Goal: Transaction & Acquisition: Download file/media

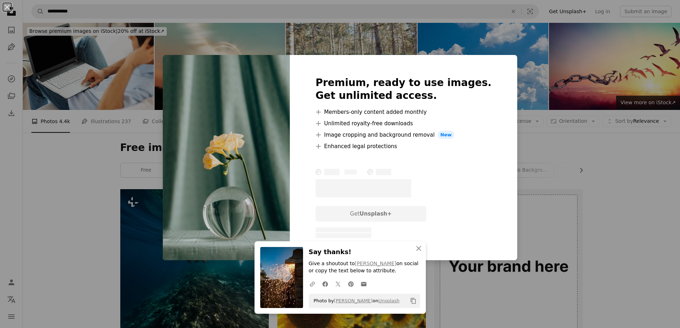
scroll to position [1357, 0]
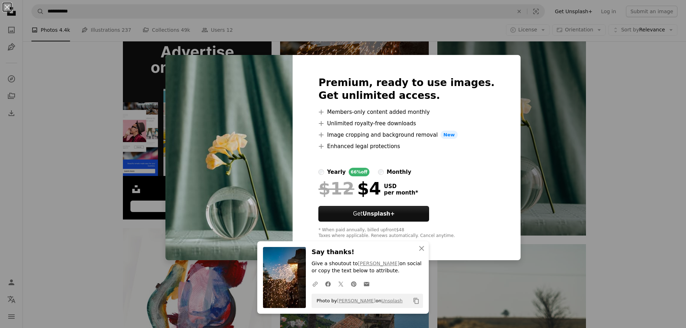
click at [560, 120] on div "An X shape Premium, ready to use images. Get unlimited access. A plus sign Memb…" at bounding box center [343, 164] width 686 height 328
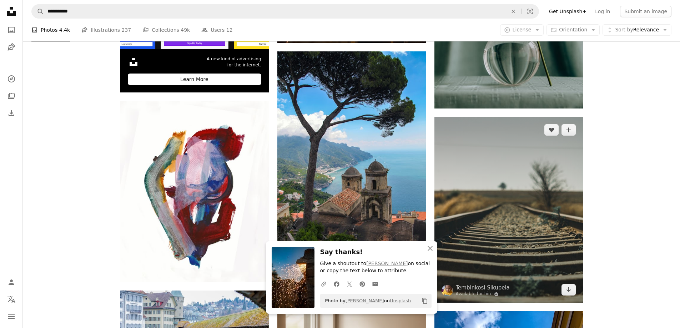
scroll to position [1571, 0]
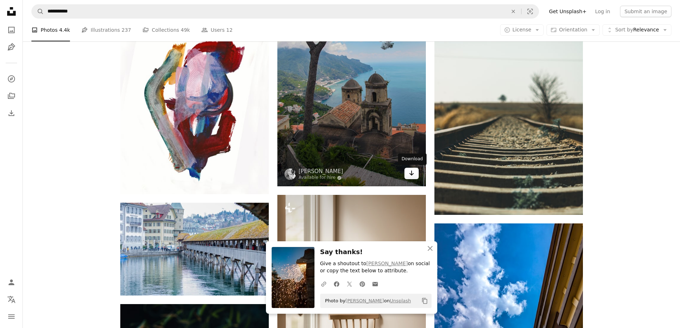
click at [414, 173] on icon "Arrow pointing down" at bounding box center [412, 173] width 6 height 9
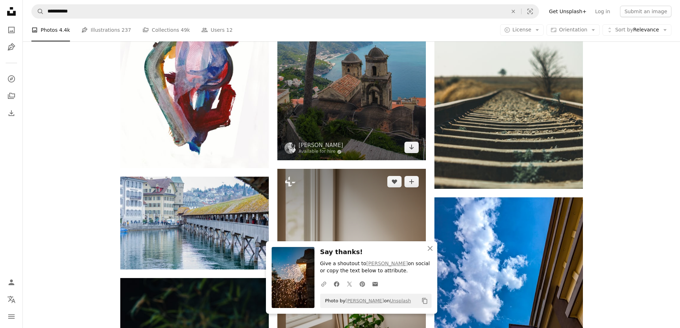
scroll to position [1678, 0]
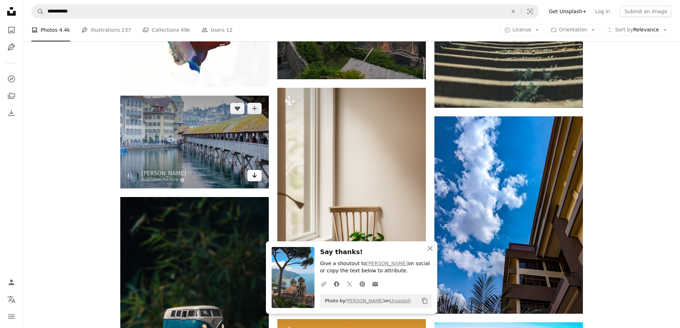
click at [258, 179] on link "Arrow pointing down" at bounding box center [254, 175] width 14 height 11
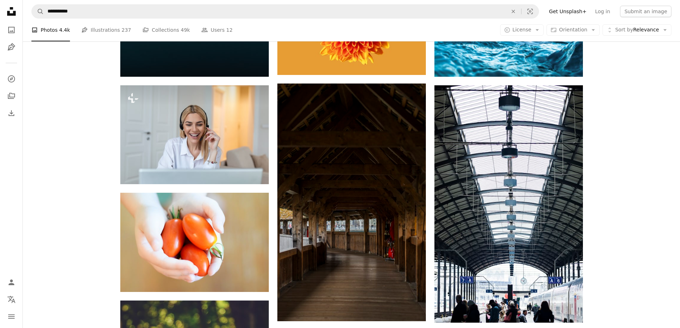
scroll to position [2036, 0]
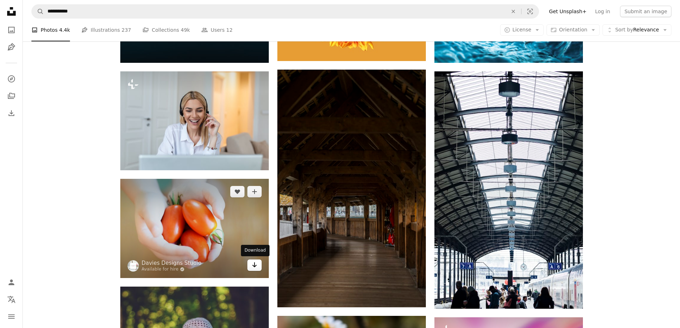
click at [251, 263] on link "Arrow pointing down" at bounding box center [254, 265] width 14 height 11
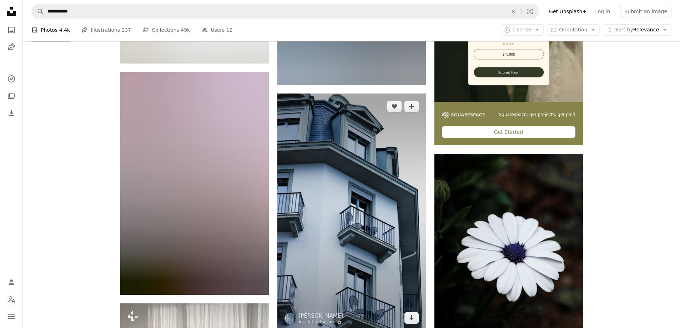
scroll to position [2714, 0]
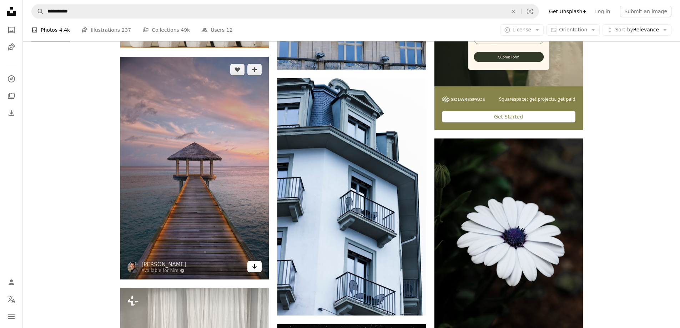
click at [258, 269] on link "Arrow pointing down" at bounding box center [254, 266] width 14 height 11
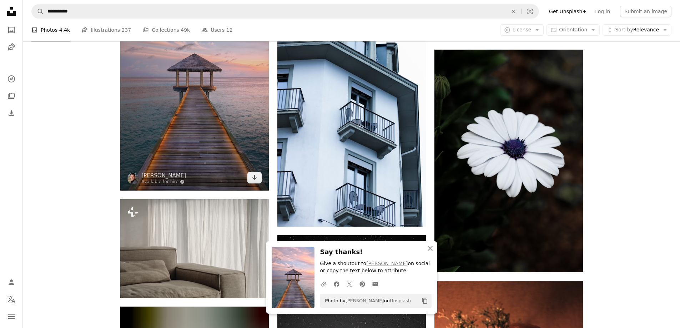
scroll to position [2821, 0]
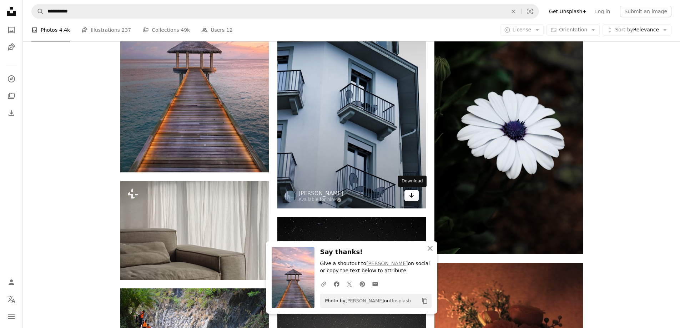
click at [413, 198] on icon "Arrow pointing down" at bounding box center [412, 195] width 6 height 9
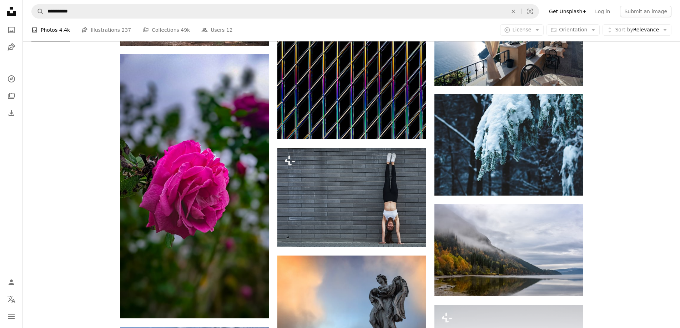
scroll to position [5000, 0]
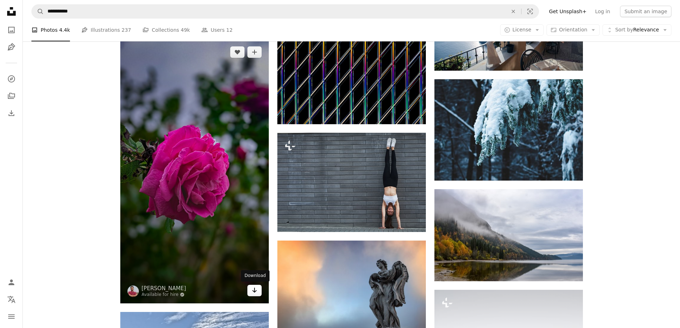
click at [254, 289] on icon "Arrow pointing down" at bounding box center [255, 290] width 6 height 9
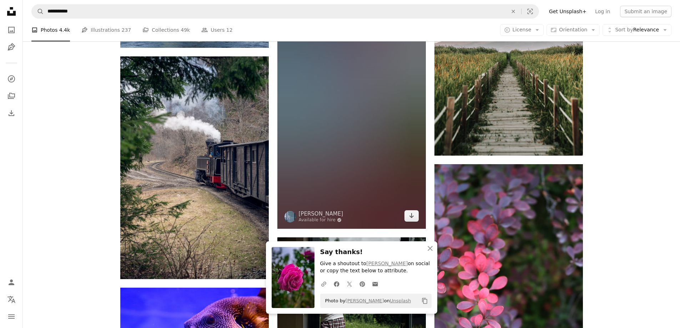
scroll to position [5321, 0]
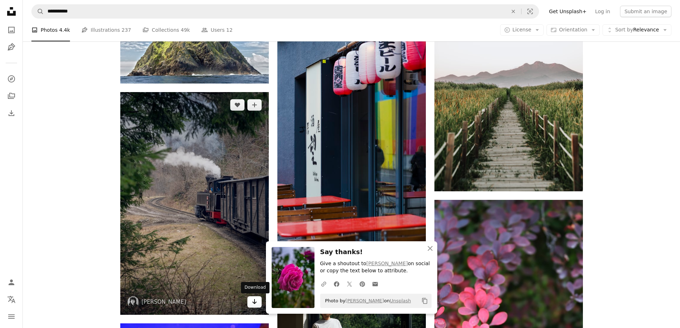
click at [255, 305] on icon "Arrow pointing down" at bounding box center [255, 301] width 6 height 9
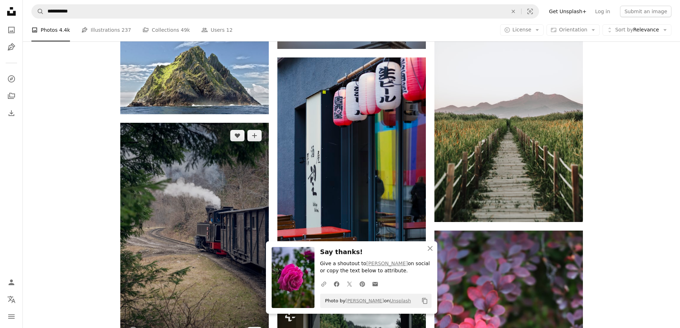
scroll to position [5250, 0]
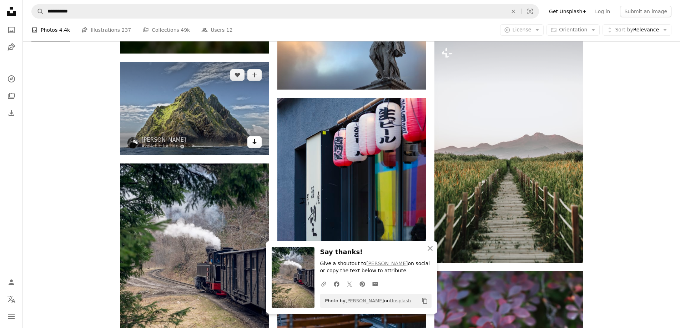
click at [258, 142] on link "Arrow pointing down" at bounding box center [254, 141] width 14 height 11
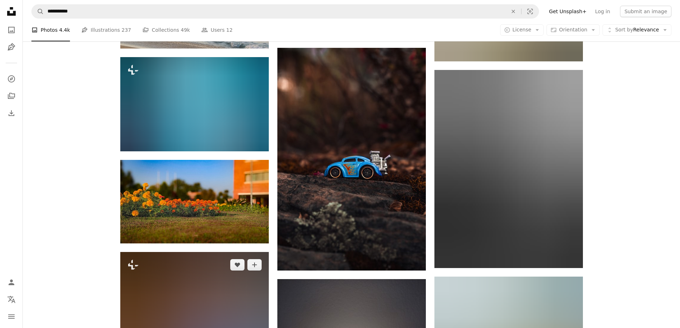
scroll to position [6035, 0]
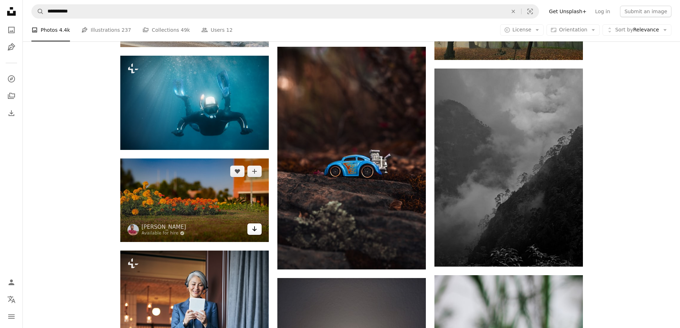
click at [257, 229] on icon "Arrow pointing down" at bounding box center [255, 229] width 6 height 9
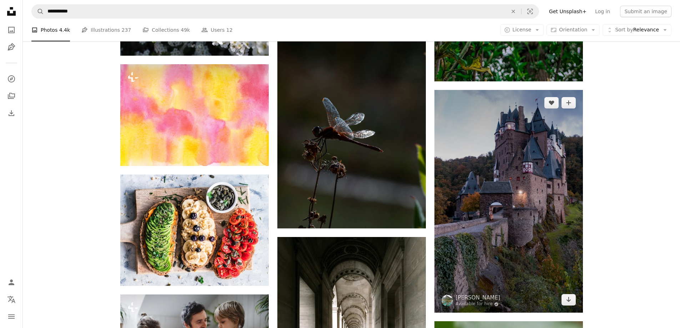
scroll to position [7214, 0]
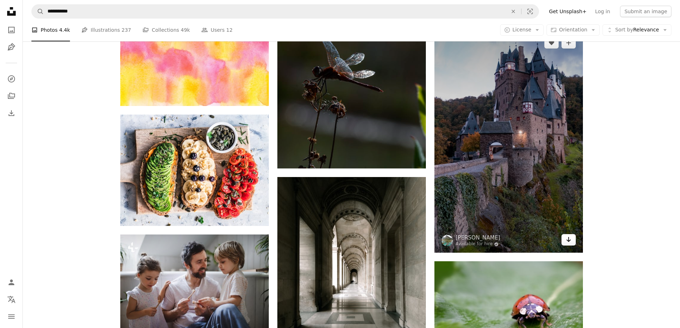
click at [571, 239] on icon "Arrow pointing down" at bounding box center [569, 239] width 6 height 9
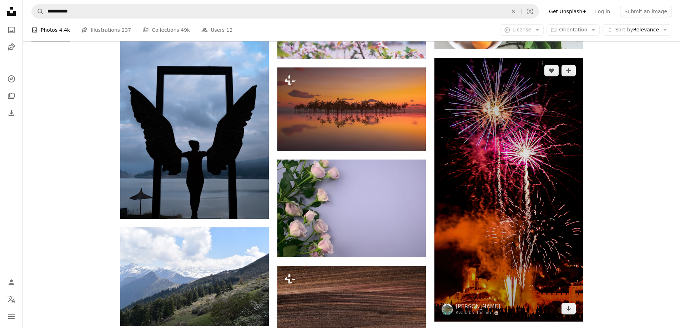
scroll to position [9321, 0]
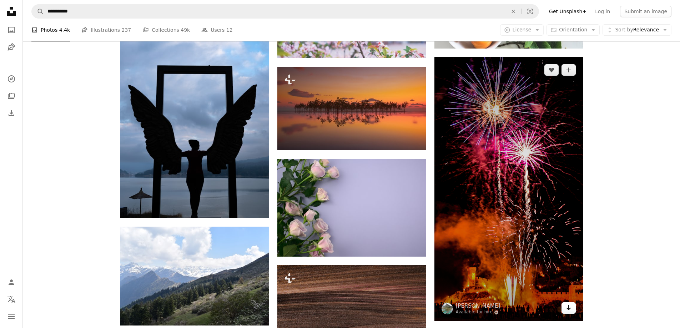
click at [571, 308] on icon "Arrow pointing down" at bounding box center [569, 308] width 6 height 9
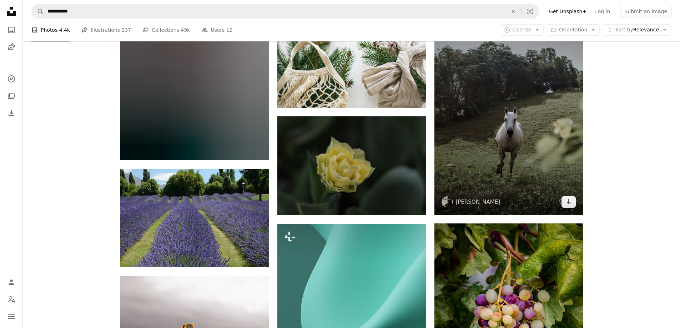
scroll to position [10213, 0]
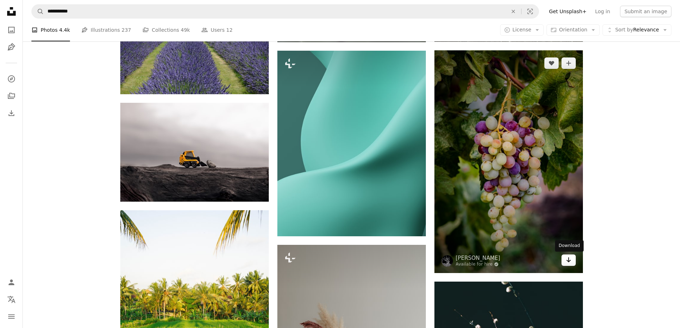
click at [570, 258] on icon "Arrow pointing down" at bounding box center [569, 260] width 6 height 9
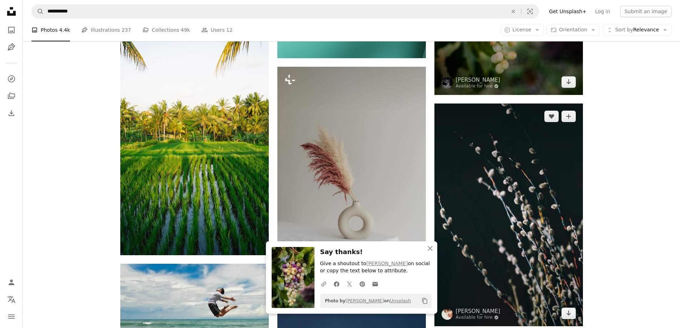
scroll to position [10392, 0]
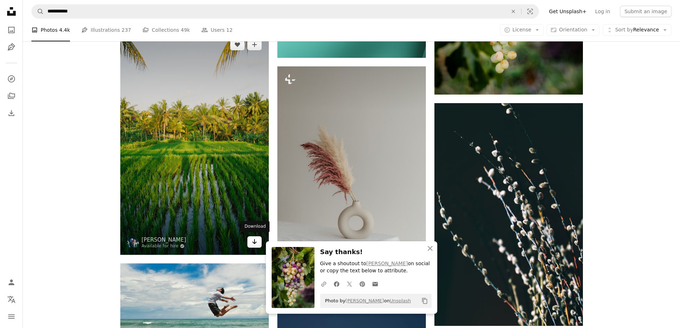
click at [255, 240] on icon "Download" at bounding box center [254, 241] width 5 height 5
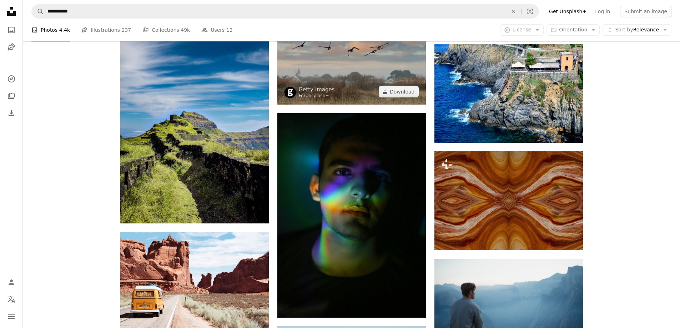
scroll to position [12642, 0]
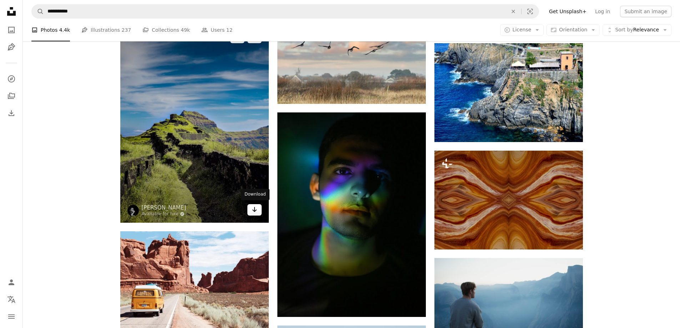
click at [250, 208] on link "Arrow pointing down" at bounding box center [254, 209] width 14 height 11
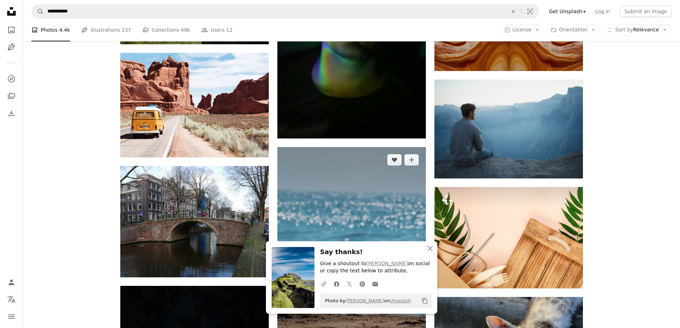
scroll to position [12963, 0]
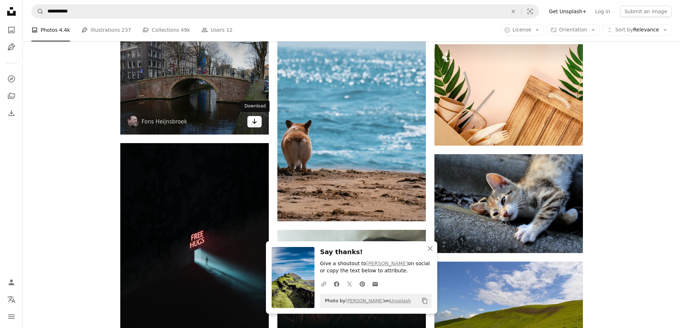
drag, startPoint x: 254, startPoint y: 121, endPoint x: 259, endPoint y: 120, distance: 4.7
click at [254, 120] on icon "Download" at bounding box center [254, 121] width 5 height 5
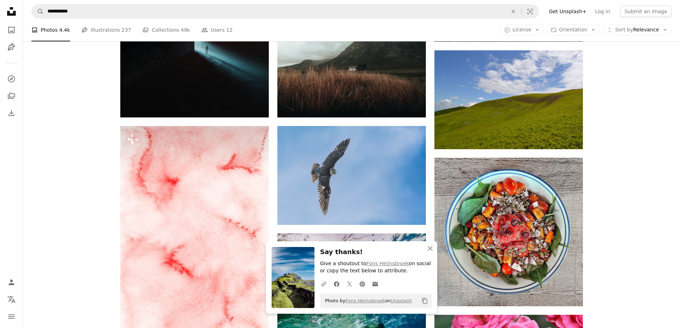
scroll to position [13177, 0]
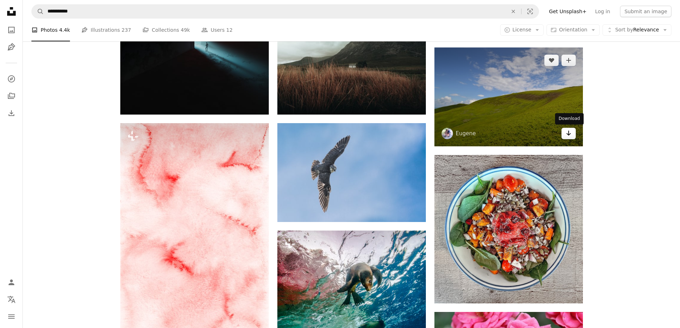
drag, startPoint x: 574, startPoint y: 132, endPoint x: 567, endPoint y: 133, distance: 6.4
click at [574, 133] on link "Arrow pointing down" at bounding box center [569, 133] width 14 height 11
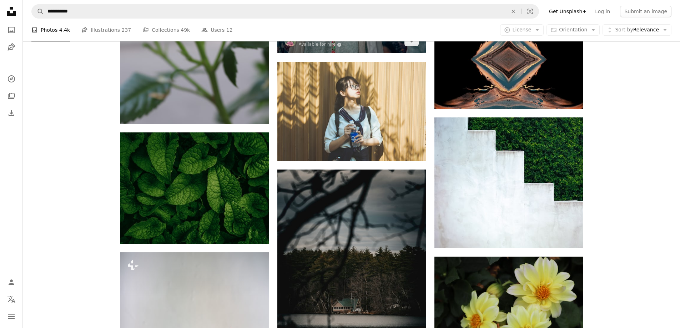
scroll to position [13927, 0]
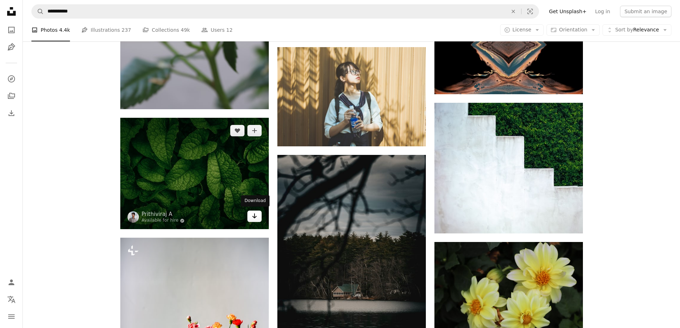
click at [256, 216] on icon "Download" at bounding box center [254, 216] width 5 height 5
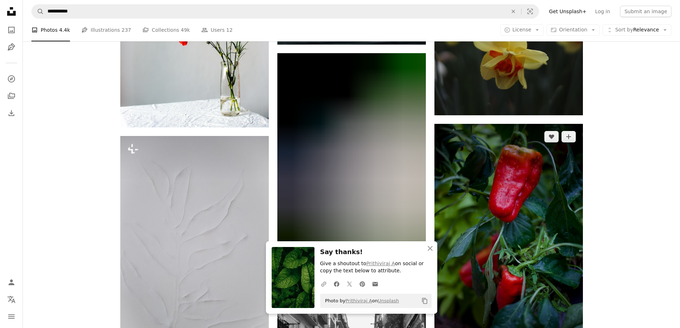
scroll to position [14320, 0]
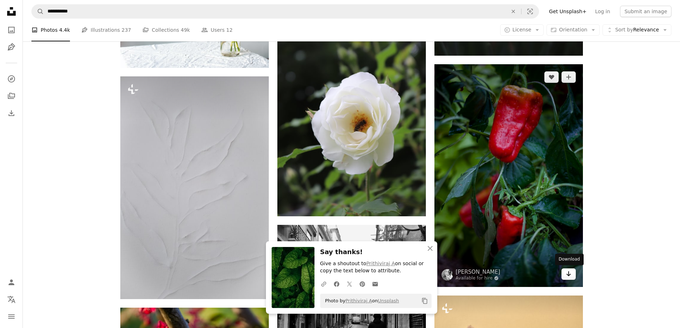
click at [565, 272] on link "Arrow pointing down" at bounding box center [569, 274] width 14 height 11
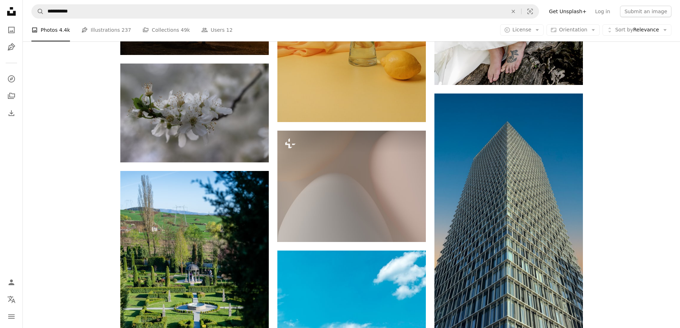
scroll to position [15356, 0]
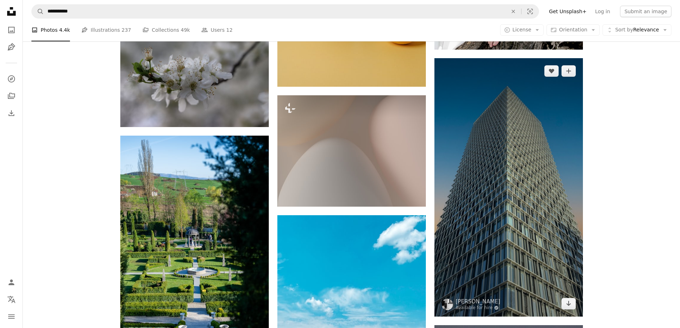
drag, startPoint x: 570, startPoint y: 304, endPoint x: 462, endPoint y: 261, distance: 115.9
click at [570, 303] on icon "Download" at bounding box center [568, 303] width 5 height 5
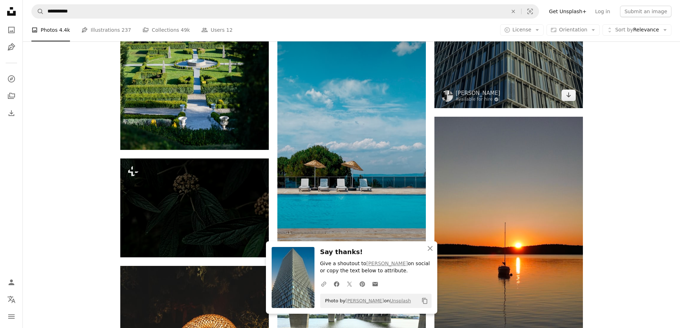
scroll to position [15606, 0]
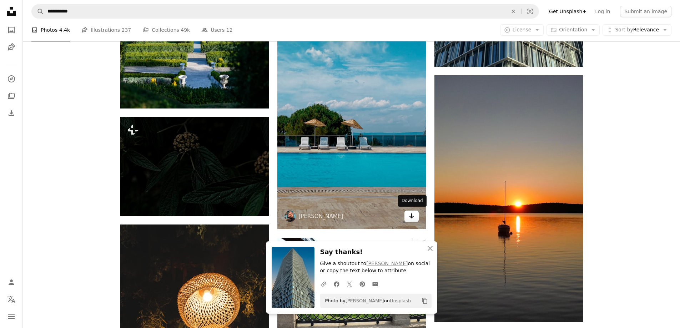
click at [411, 216] on icon "Download" at bounding box center [411, 216] width 5 height 5
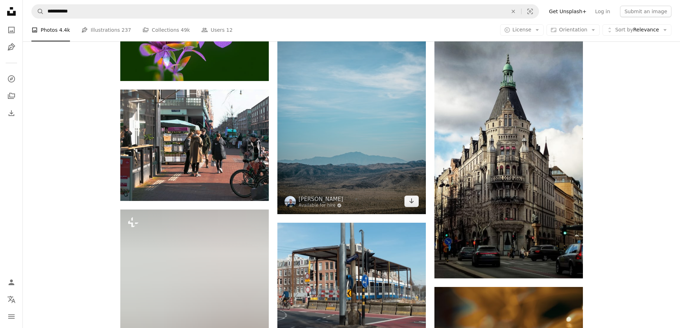
scroll to position [16784, 0]
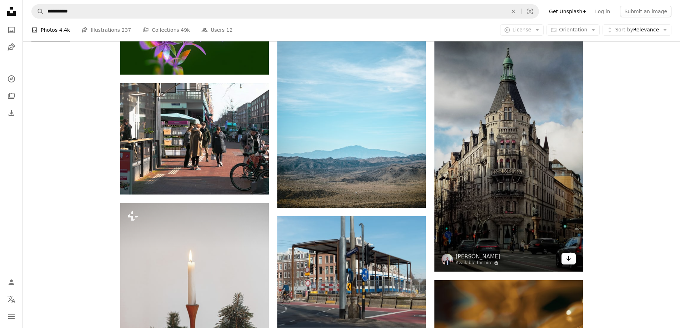
click at [570, 257] on icon "Arrow pointing down" at bounding box center [569, 258] width 6 height 9
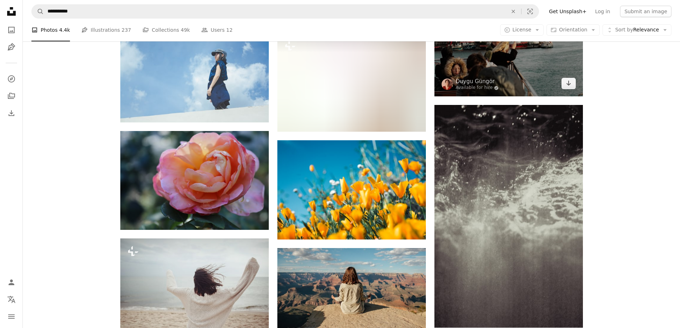
scroll to position [17427, 0]
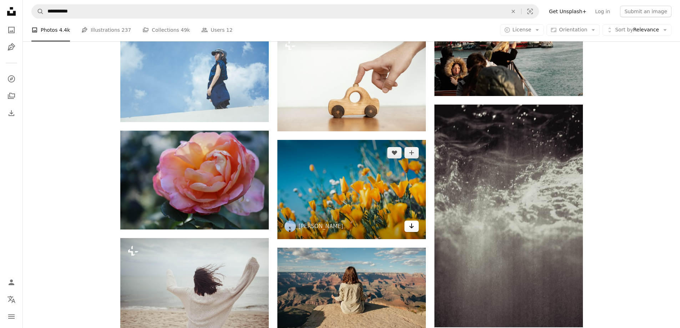
click at [411, 225] on icon "Arrow pointing down" at bounding box center [412, 226] width 6 height 9
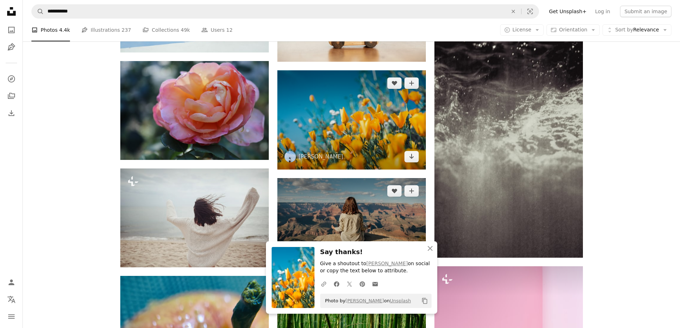
scroll to position [17641, 0]
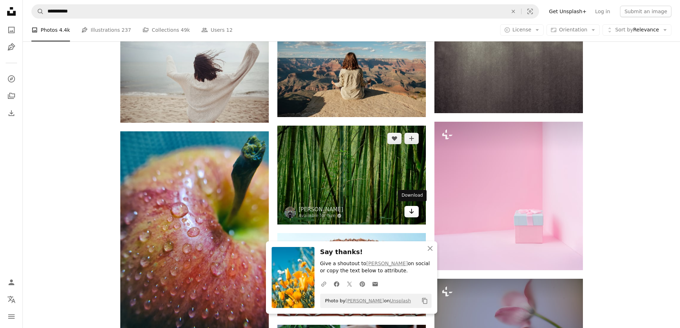
click at [411, 210] on icon "Arrow pointing down" at bounding box center [412, 211] width 6 height 9
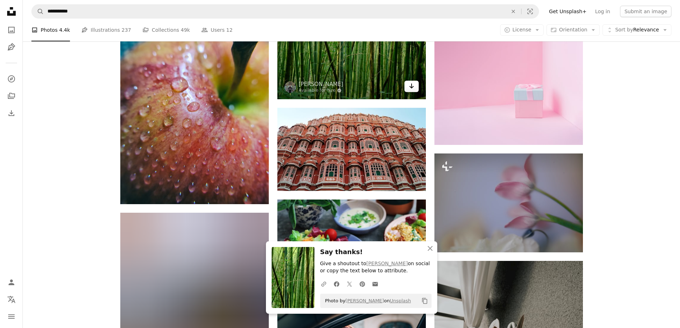
scroll to position [17820, 0]
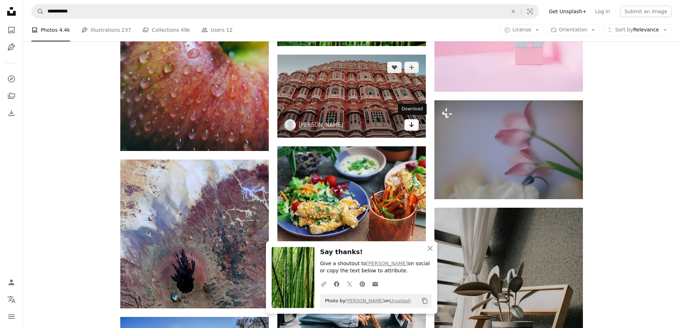
click at [414, 125] on icon "Arrow pointing down" at bounding box center [412, 124] width 6 height 9
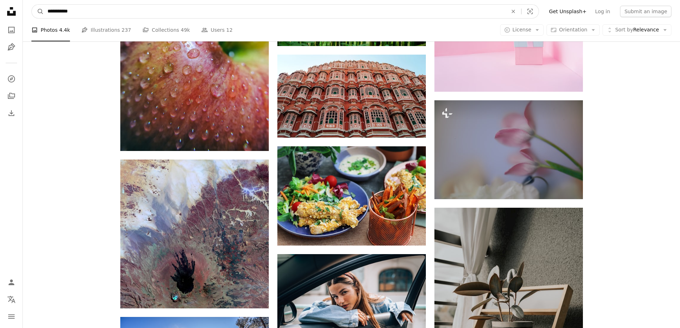
click at [97, 9] on input "**********" at bounding box center [275, 12] width 462 height 14
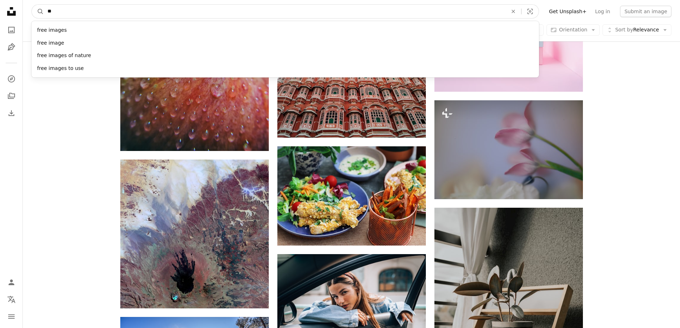
type input "*"
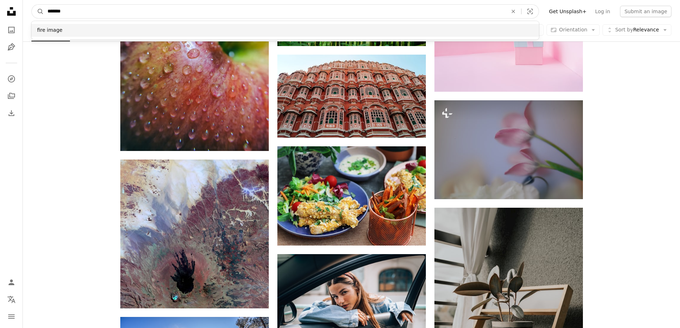
type input "*******"
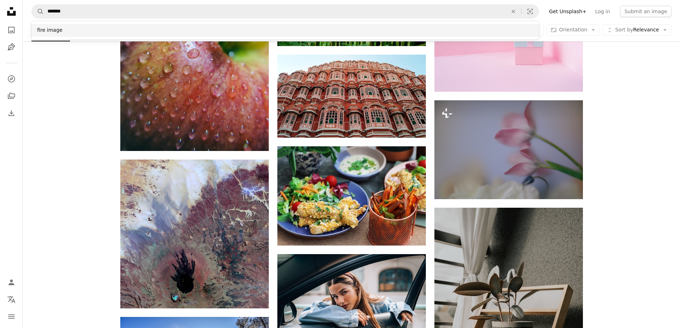
click at [101, 32] on div "fire image" at bounding box center [285, 30] width 508 height 13
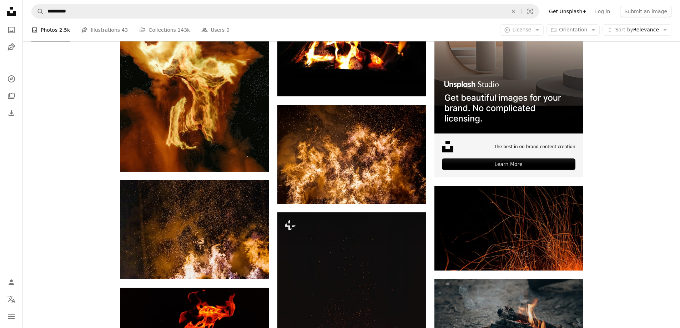
scroll to position [214, 0]
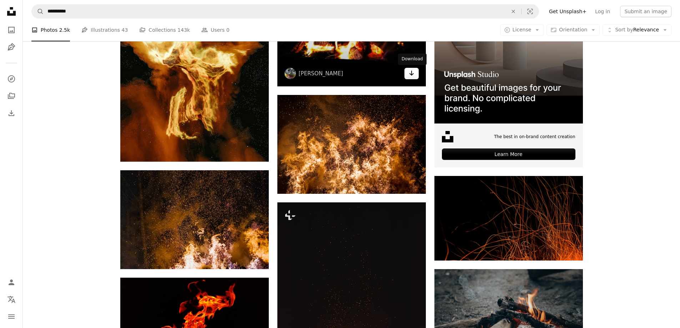
click at [412, 74] on icon "Arrow pointing down" at bounding box center [412, 73] width 6 height 9
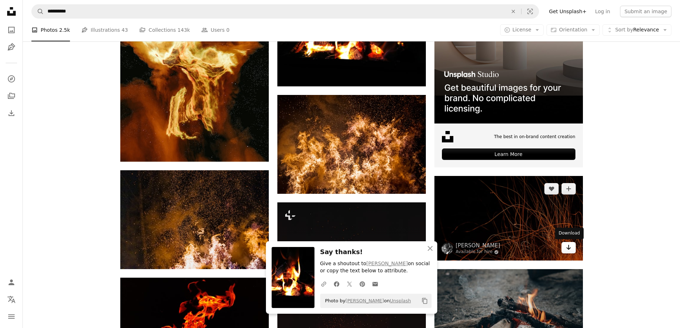
click at [572, 247] on link "Arrow pointing down" at bounding box center [569, 247] width 14 height 11
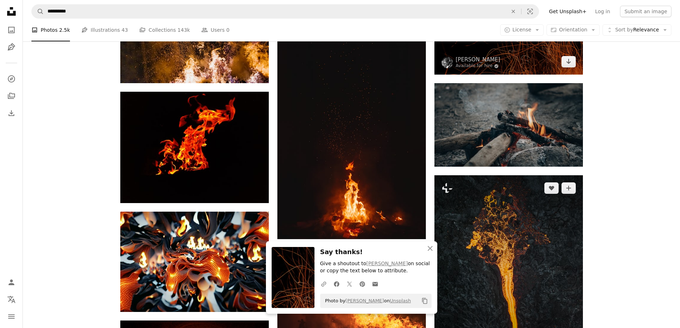
scroll to position [500, 0]
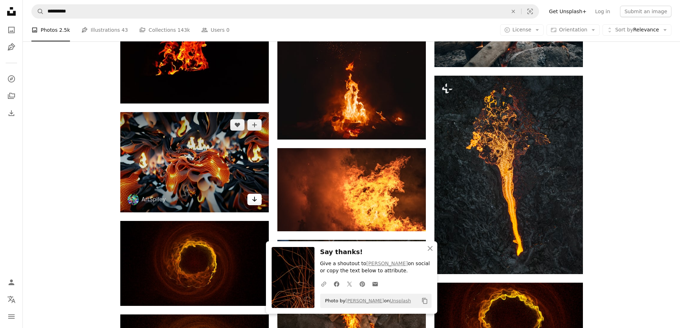
click at [254, 197] on icon "Arrow pointing down" at bounding box center [255, 199] width 6 height 9
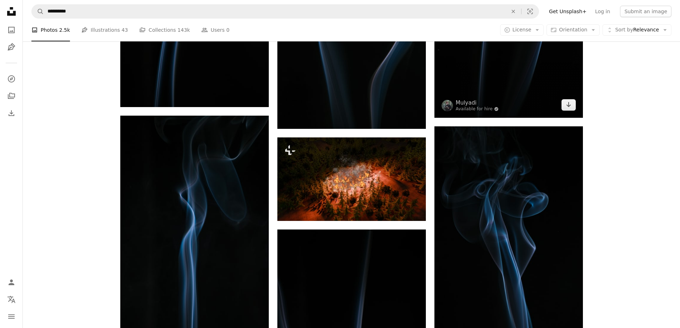
scroll to position [3535, 0]
